Goal: Task Accomplishment & Management: Use online tool/utility

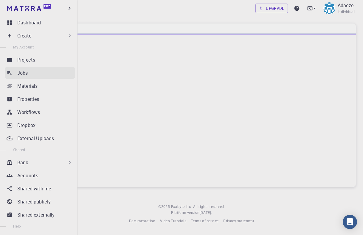
click at [35, 73] on div "Jobs" at bounding box center [46, 72] width 58 height 7
click at [25, 73] on p "Jobs" at bounding box center [22, 72] width 11 height 7
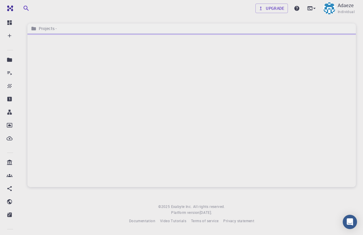
click at [102, 53] on div at bounding box center [191, 111] width 328 height 154
click at [315, 9] on icon at bounding box center [314, 8] width 6 height 6
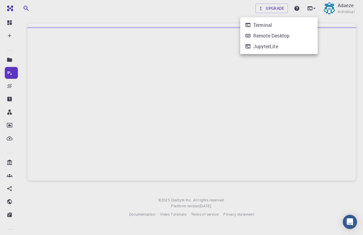
click at [217, 19] on div at bounding box center [181, 117] width 363 height 235
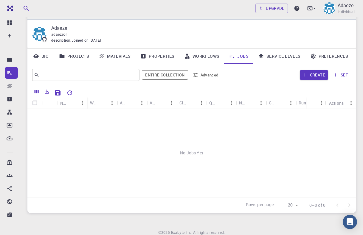
scroll to position [16, 0]
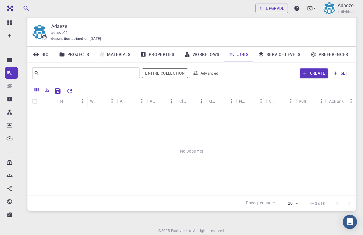
click at [197, 51] on link "Workflows" at bounding box center [201, 54] width 45 height 15
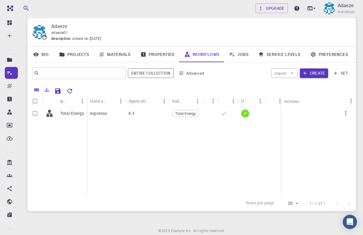
click at [168, 56] on link "Properties" at bounding box center [158, 54] width 44 height 15
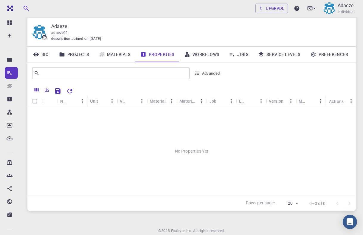
click at [192, 52] on link "Workflows" at bounding box center [201, 54] width 45 height 15
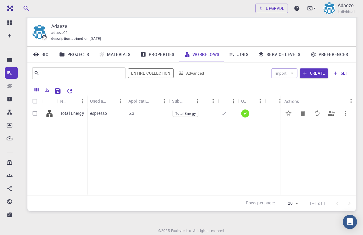
click at [72, 113] on p "Total Energy" at bounding box center [72, 113] width 24 height 6
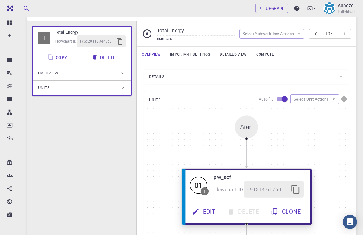
scroll to position [38, 0]
click at [213, 208] on button "Edit" at bounding box center [204, 211] width 35 height 16
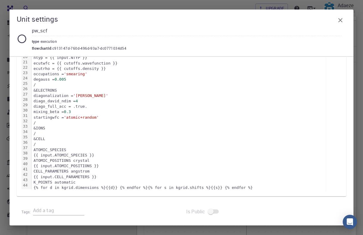
scroll to position [204, 0]
click at [340, 18] on icon "button" at bounding box center [340, 20] width 7 height 7
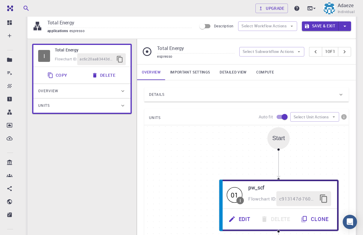
scroll to position [19, 0]
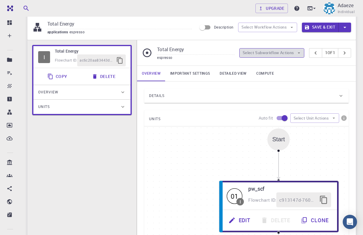
click at [293, 52] on button "Select Subworkflow Actions" at bounding box center [271, 53] width 65 height 10
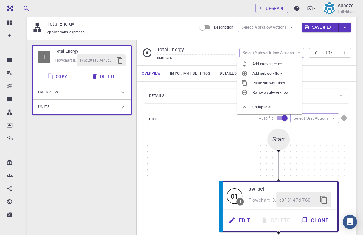
click at [243, 141] on div "Start 01 I pw_scf Flowchart ID: c913147d-760d-496d-93a7-dc0771034d54 Edit Delet…" at bounding box center [246, 216] width 204 height 179
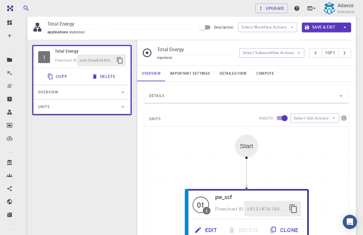
click at [199, 73] on link "Important settings" at bounding box center [189, 73] width 49 height 15
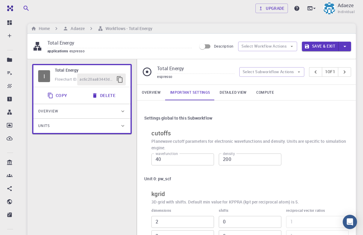
scroll to position [0, 0]
click at [231, 93] on link "Detailed view" at bounding box center [233, 92] width 36 height 15
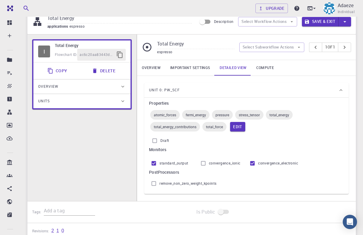
scroll to position [17, 0]
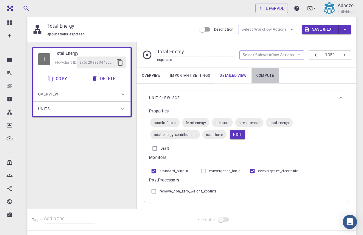
click at [258, 74] on link "Compute" at bounding box center [264, 75] width 27 height 15
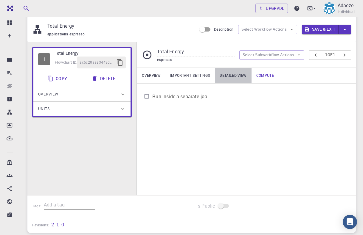
click at [243, 76] on link "Detailed view" at bounding box center [233, 75] width 36 height 15
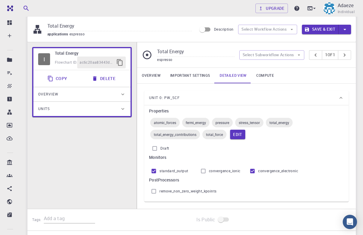
click at [204, 76] on link "Important settings" at bounding box center [189, 75] width 49 height 15
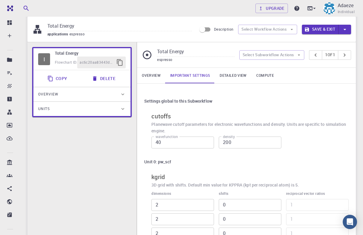
click at [160, 75] on link "Overview" at bounding box center [151, 75] width 28 height 15
